Goal: Transaction & Acquisition: Purchase product/service

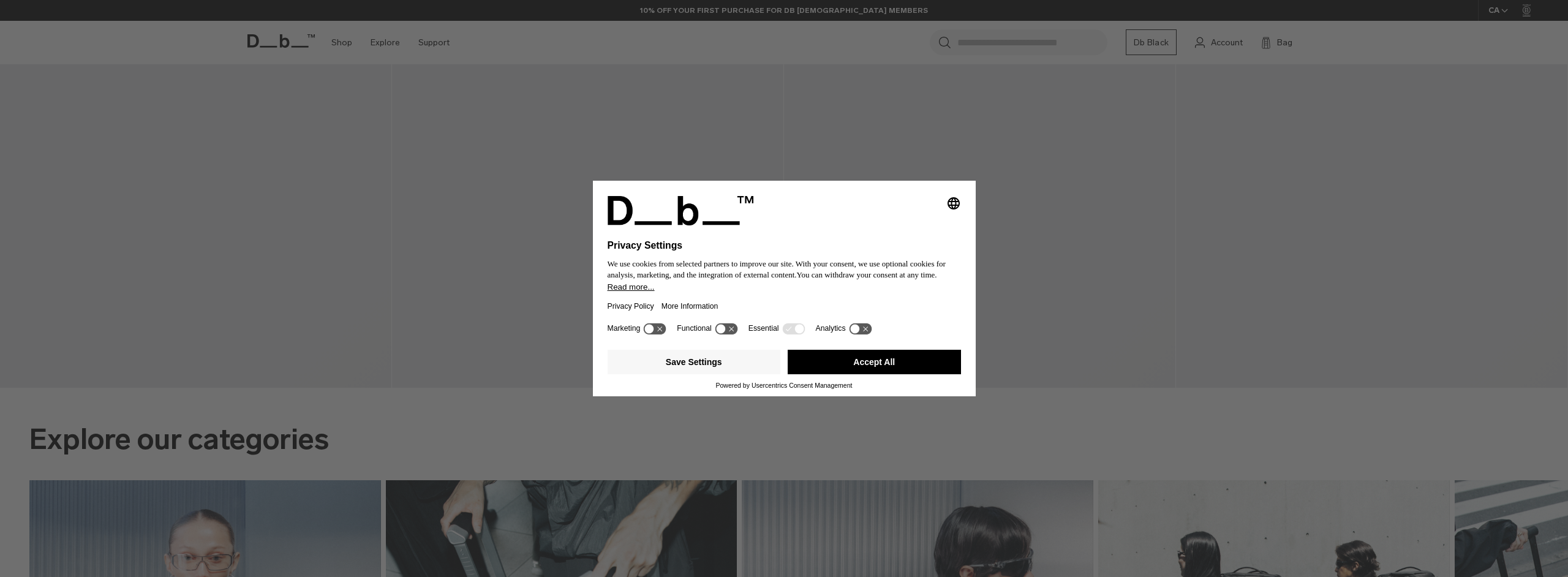
click at [847, 361] on button "Accept All" at bounding box center [875, 362] width 174 height 25
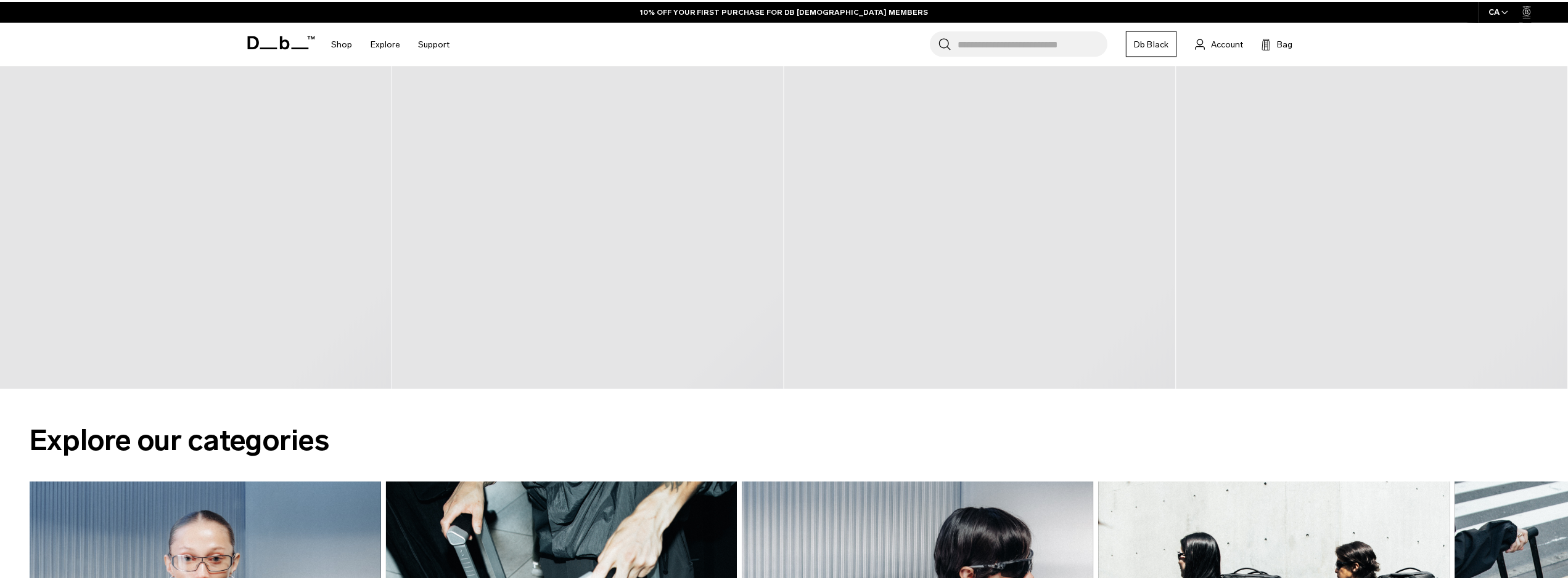
scroll to position [1217, 0]
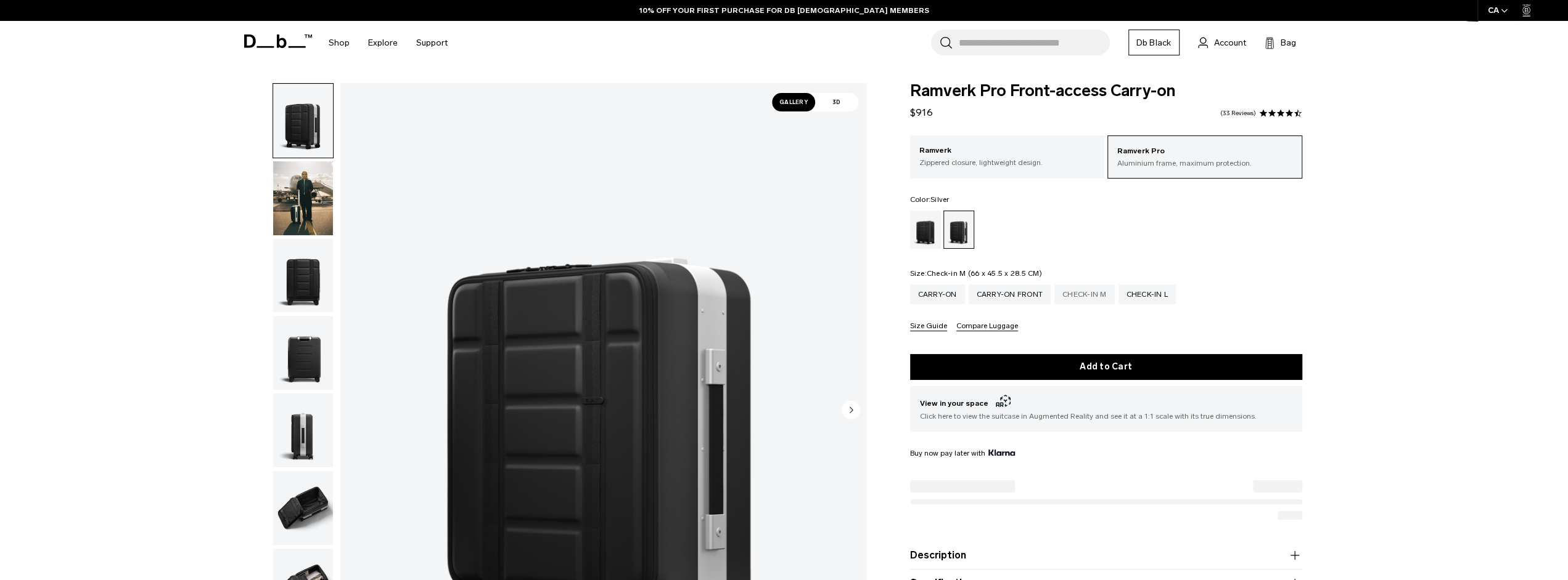
click at [1059, 293] on div "Check-in M" at bounding box center [1085, 294] width 61 height 20
